Goal: Navigation & Orientation: Understand site structure

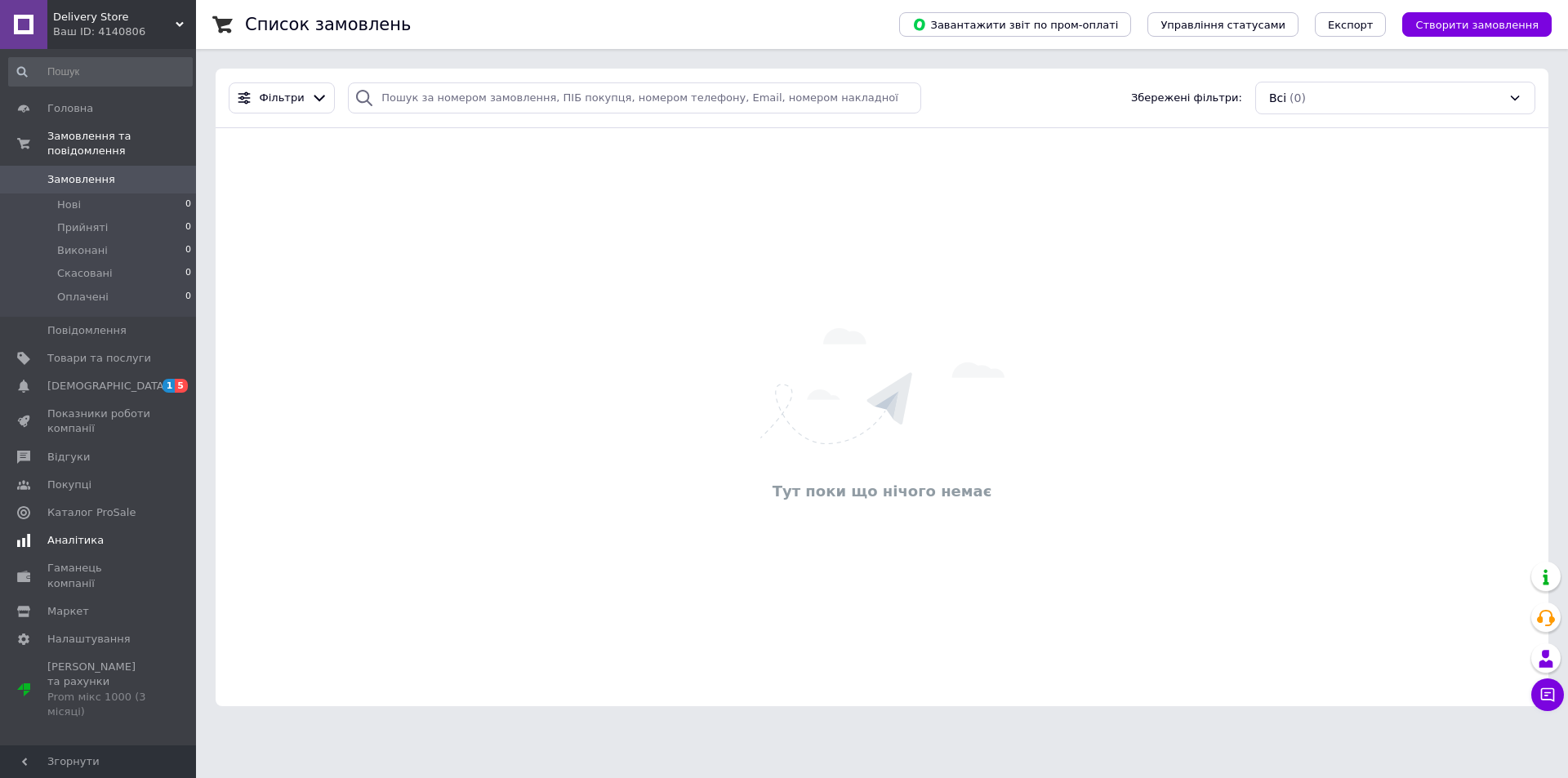
click at [88, 533] on span "Аналітика" at bounding box center [75, 540] width 56 height 15
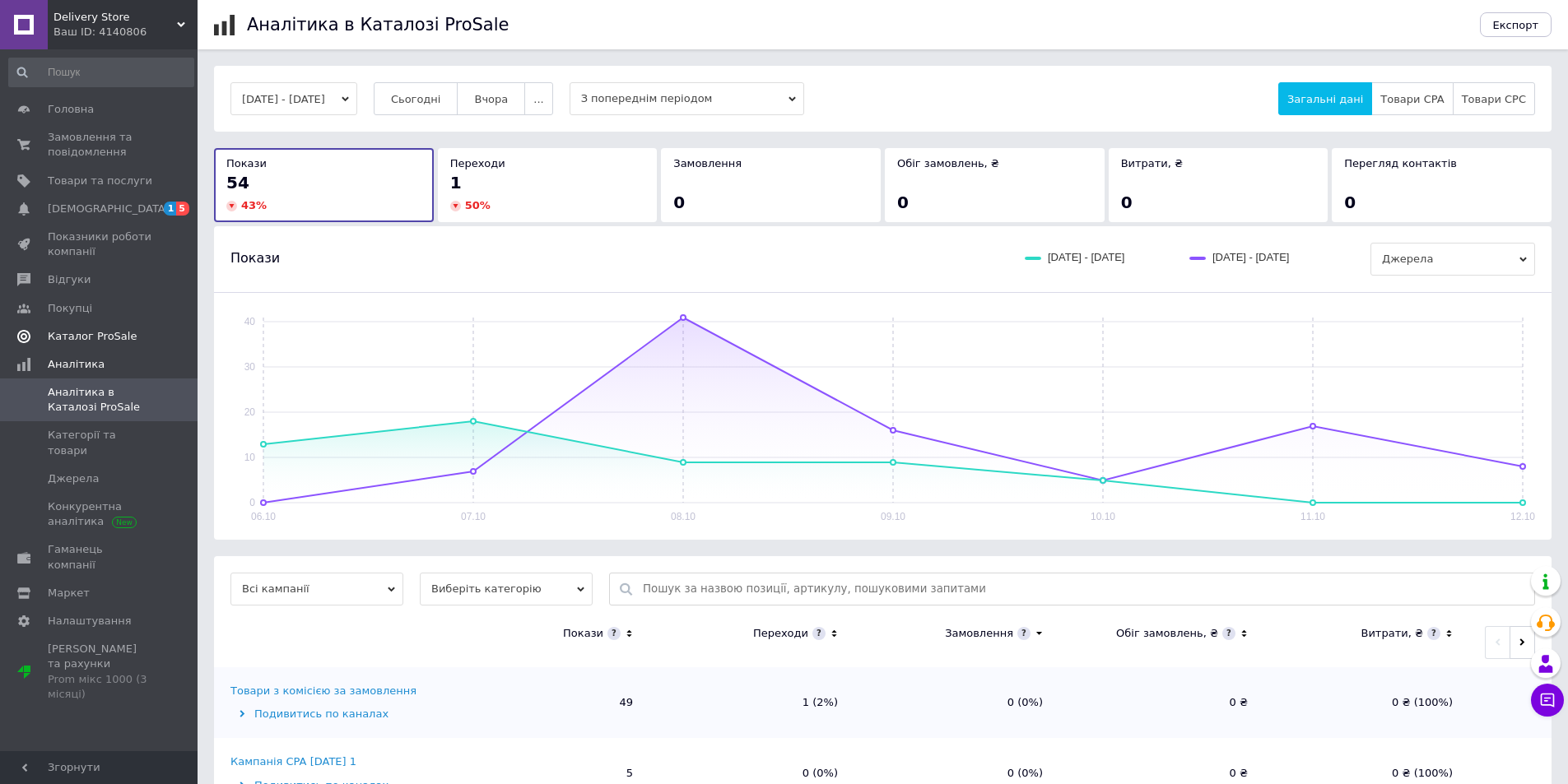
click at [122, 338] on span "Каталог ProSale" at bounding box center [92, 337] width 89 height 15
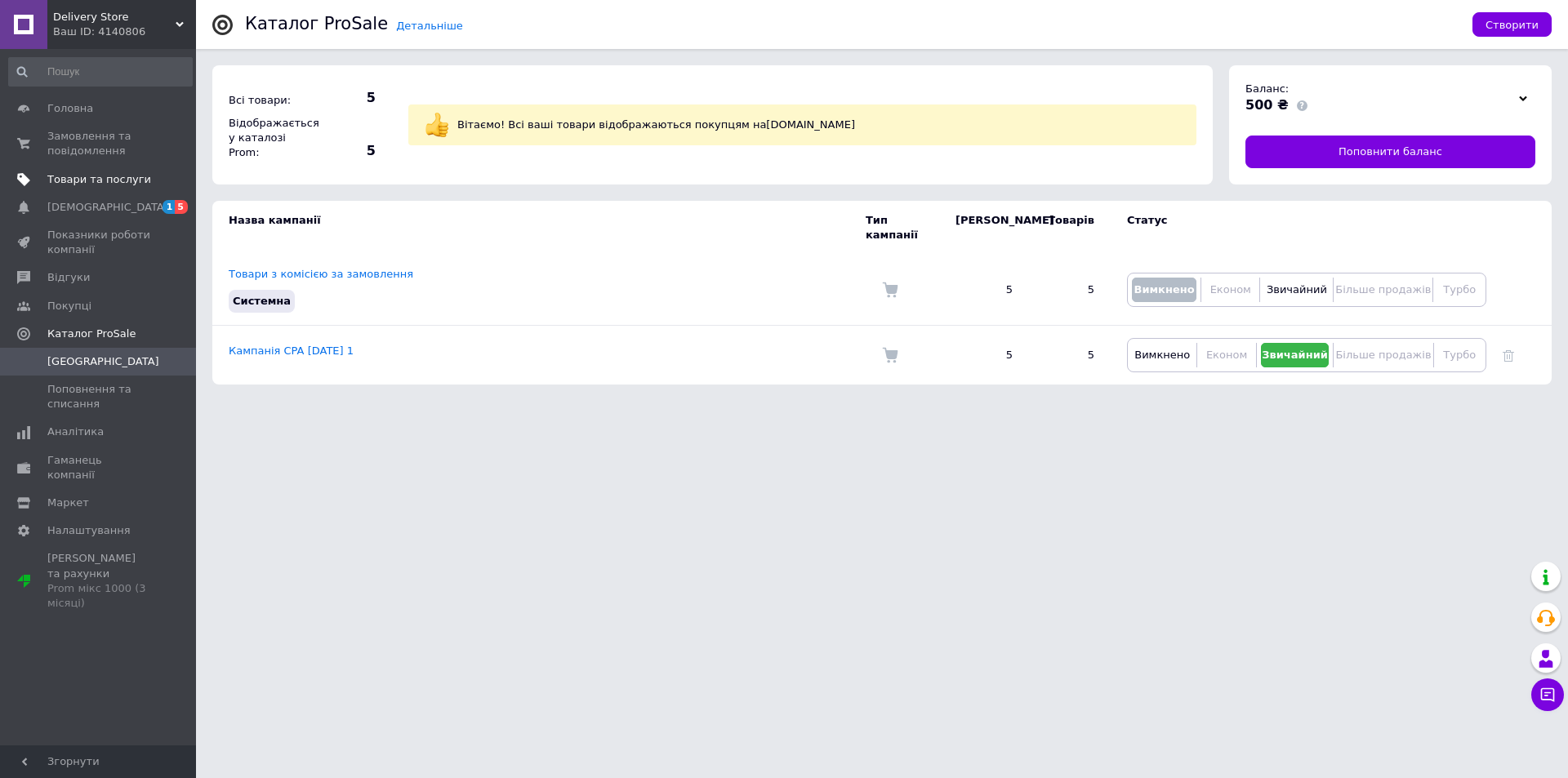
click at [77, 175] on span "Товари та послуги" at bounding box center [99, 180] width 104 height 15
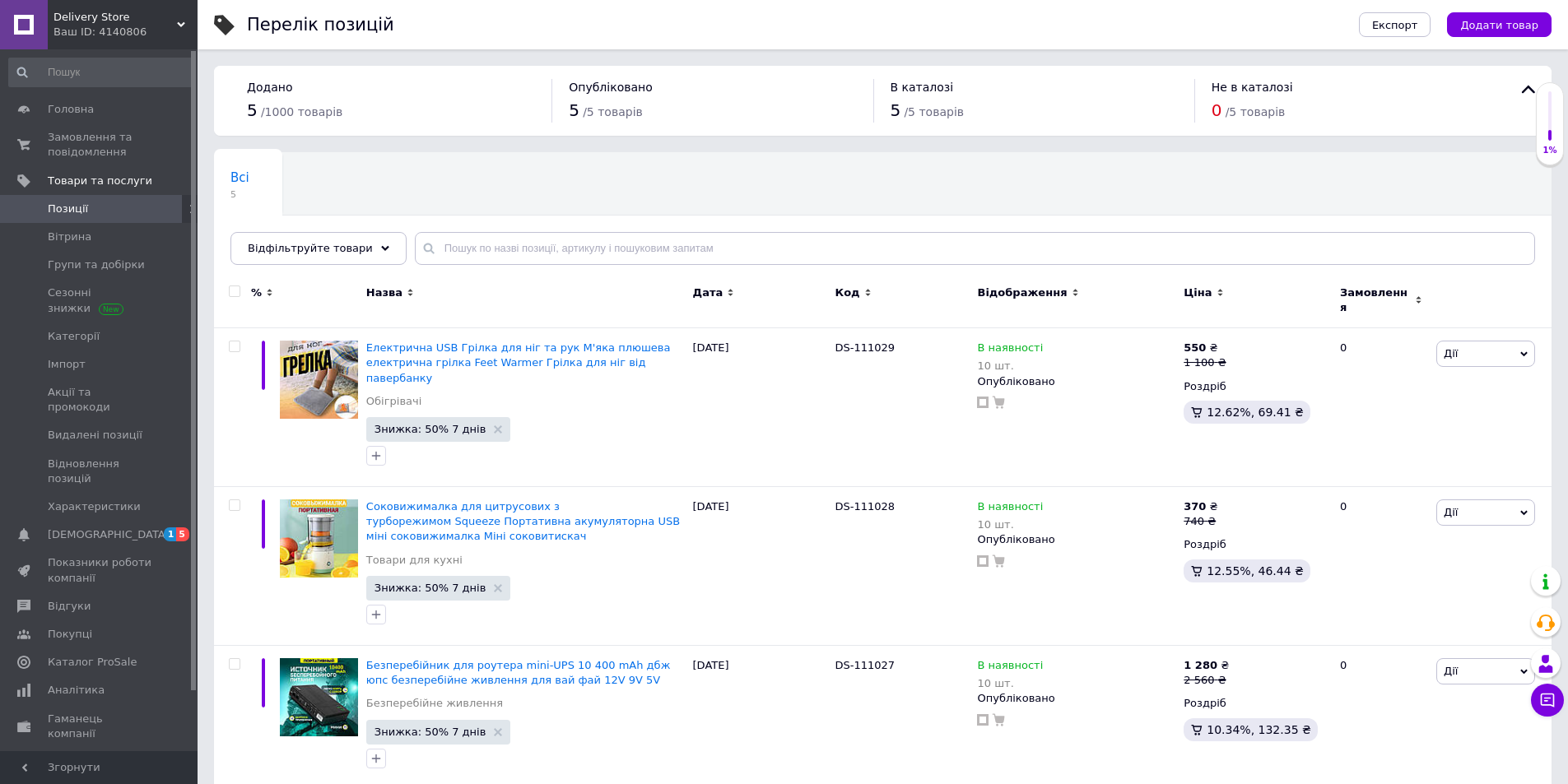
click at [142, 22] on span "Delivery Store" at bounding box center [115, 17] width 124 height 15
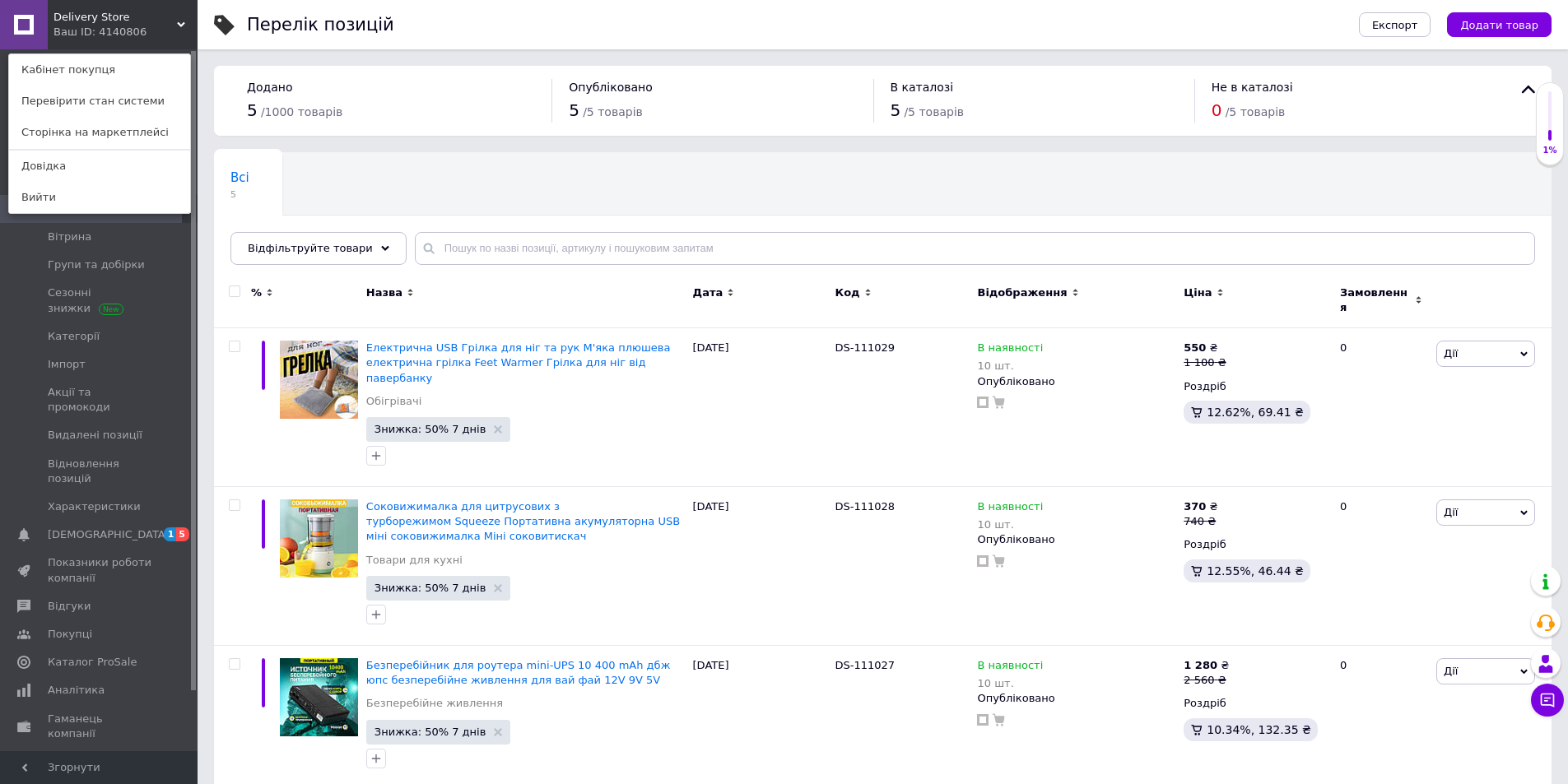
click at [123, 30] on div "Ваш ID: 4140806" at bounding box center [88, 32] width 69 height 15
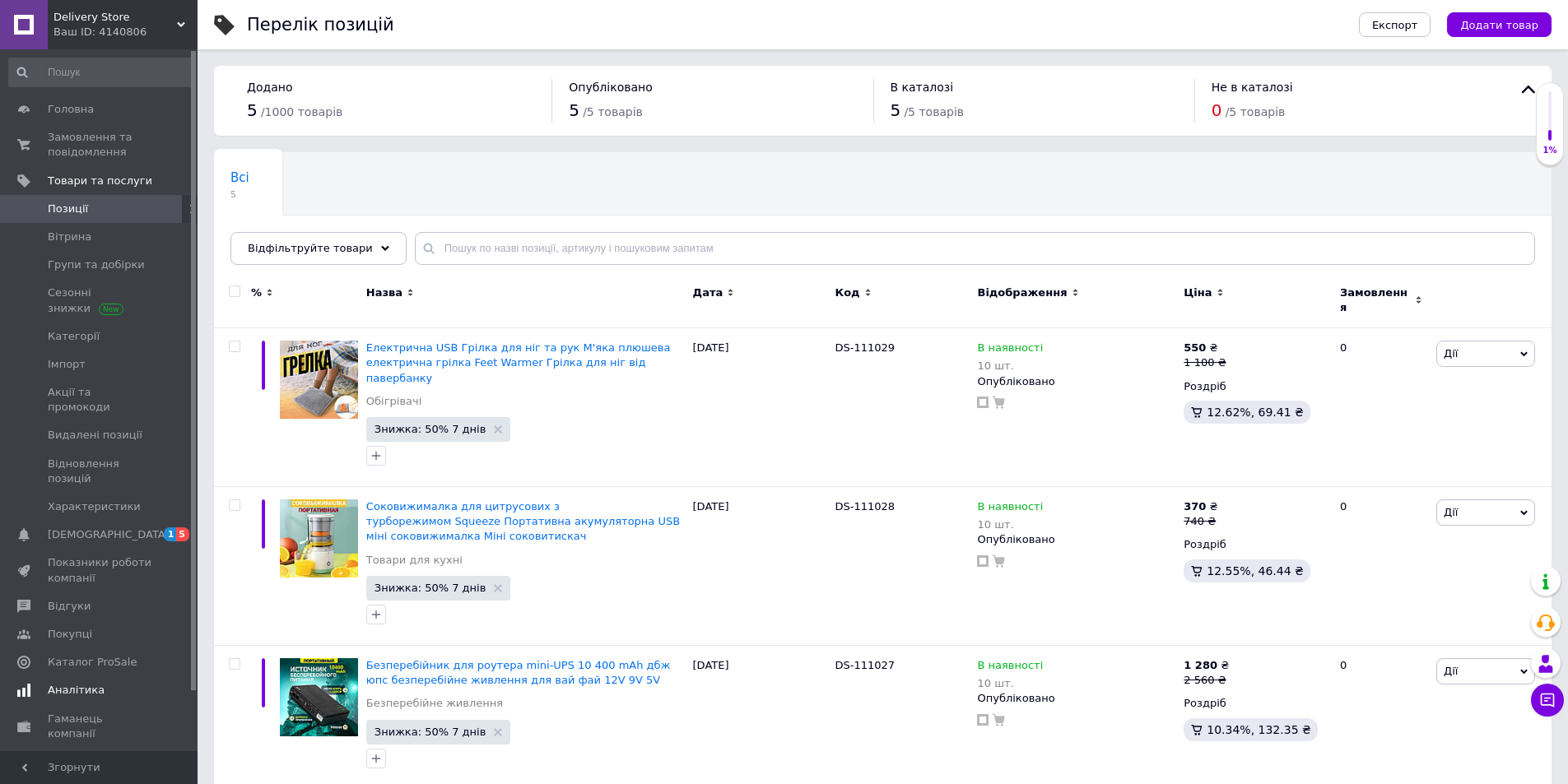
click at [70, 683] on span "Аналітика" at bounding box center [76, 690] width 57 height 15
